Goal: Transaction & Acquisition: Obtain resource

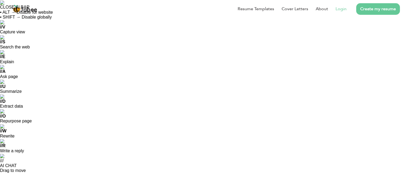
click at [337, 9] on link "Login" at bounding box center [341, 9] width 11 height 6
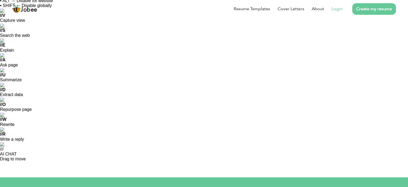
scroll to position [17, 0]
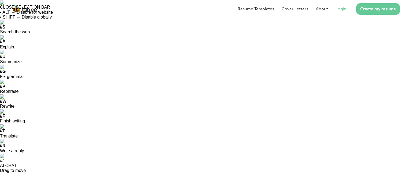
click at [338, 10] on link "Login" at bounding box center [341, 9] width 11 height 6
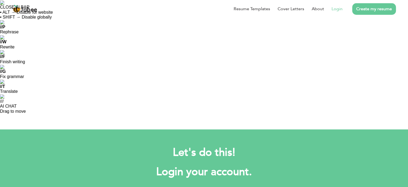
type input "mr.usmansarwarii@gmail.com"
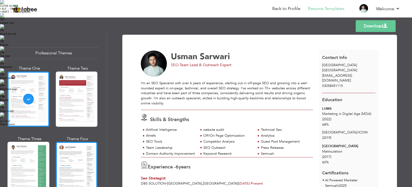
click at [74, 165] on div at bounding box center [77, 169] width 42 height 55
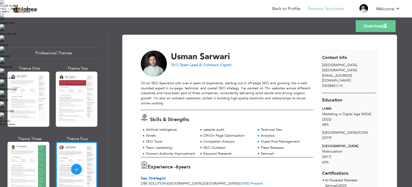
click at [371, 32] on div "Templates Download" at bounding box center [206, 25] width 412 height 17
click at [372, 25] on link "Download" at bounding box center [376, 26] width 40 height 12
